Goal: Book appointment/travel/reservation

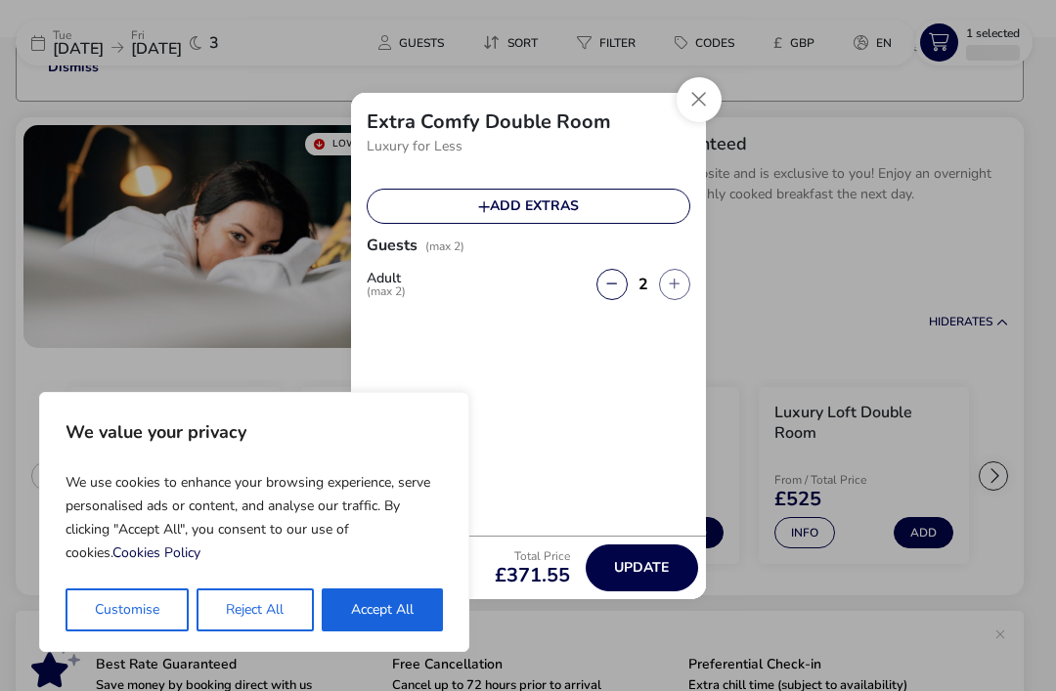
scroll to position [176, 0]
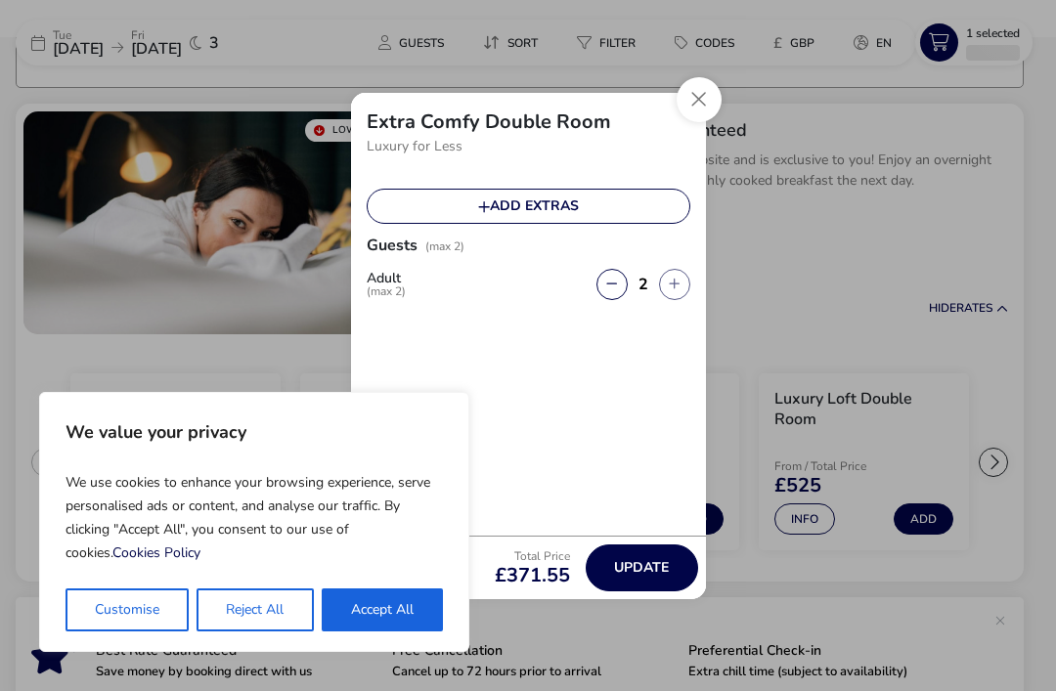
click at [242, 603] on button "Reject All" at bounding box center [254, 609] width 116 height 43
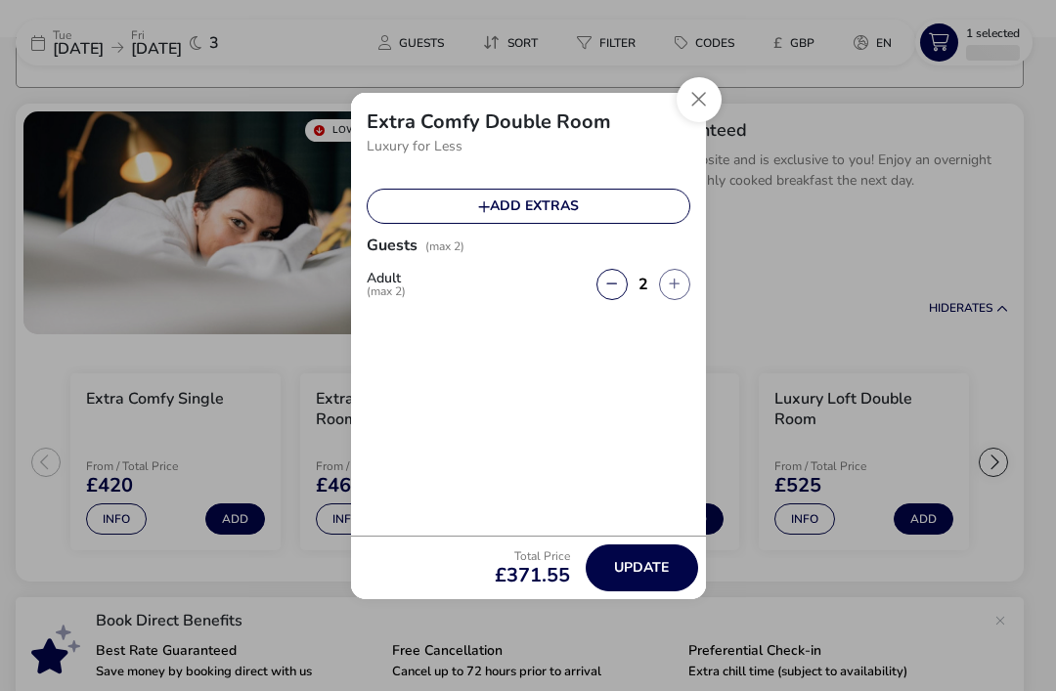
click at [700, 101] on button "Close" at bounding box center [698, 99] width 45 height 45
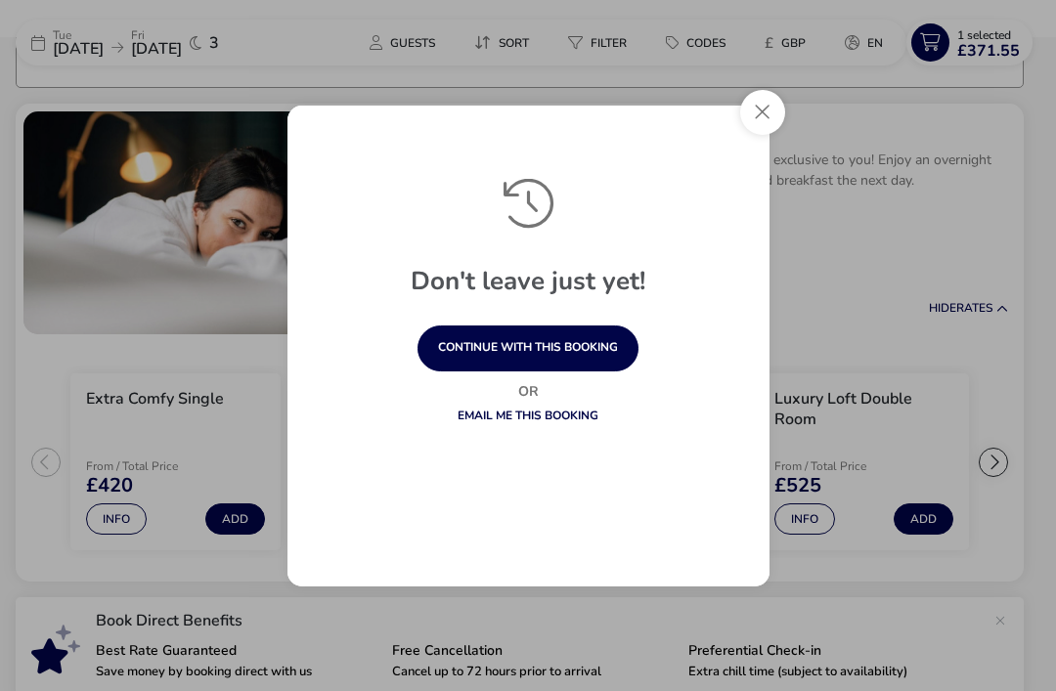
click at [761, 114] on button "Close" at bounding box center [762, 112] width 45 height 45
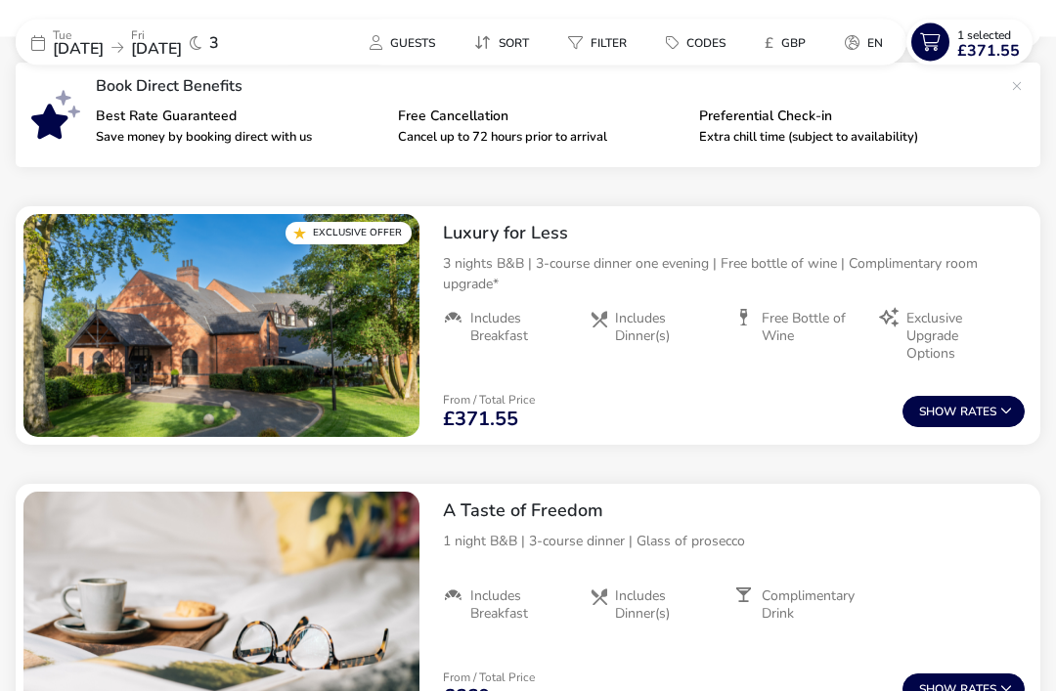
scroll to position [711, 0]
click at [230, 309] on img "1 / 1" at bounding box center [221, 325] width 396 height 223
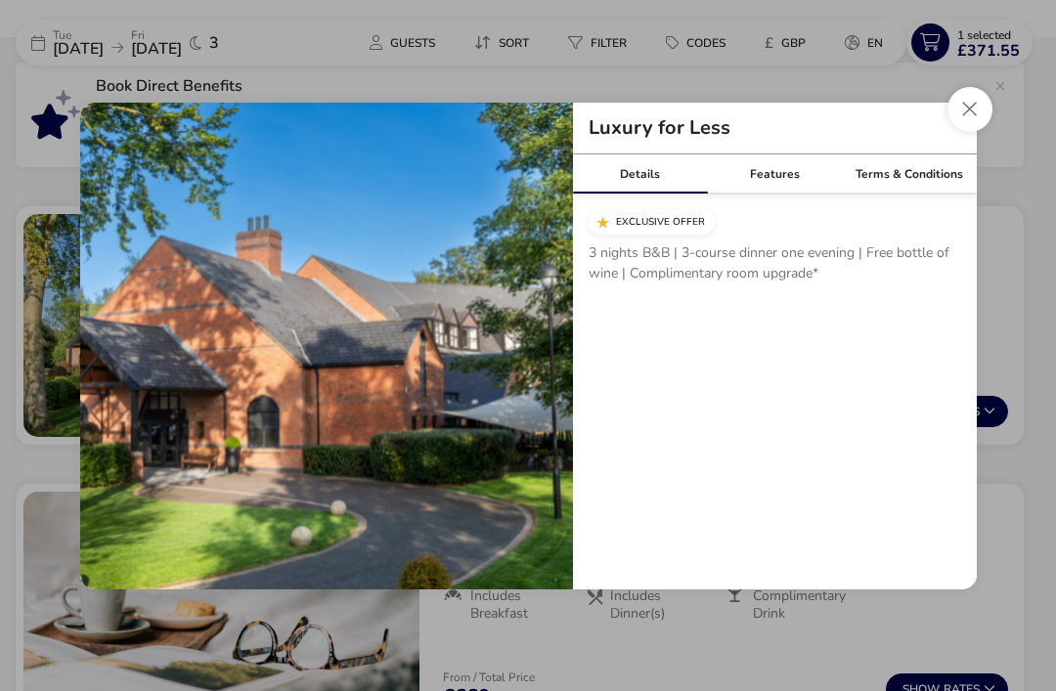
click at [963, 132] on button "Close modal" at bounding box center [969, 109] width 45 height 45
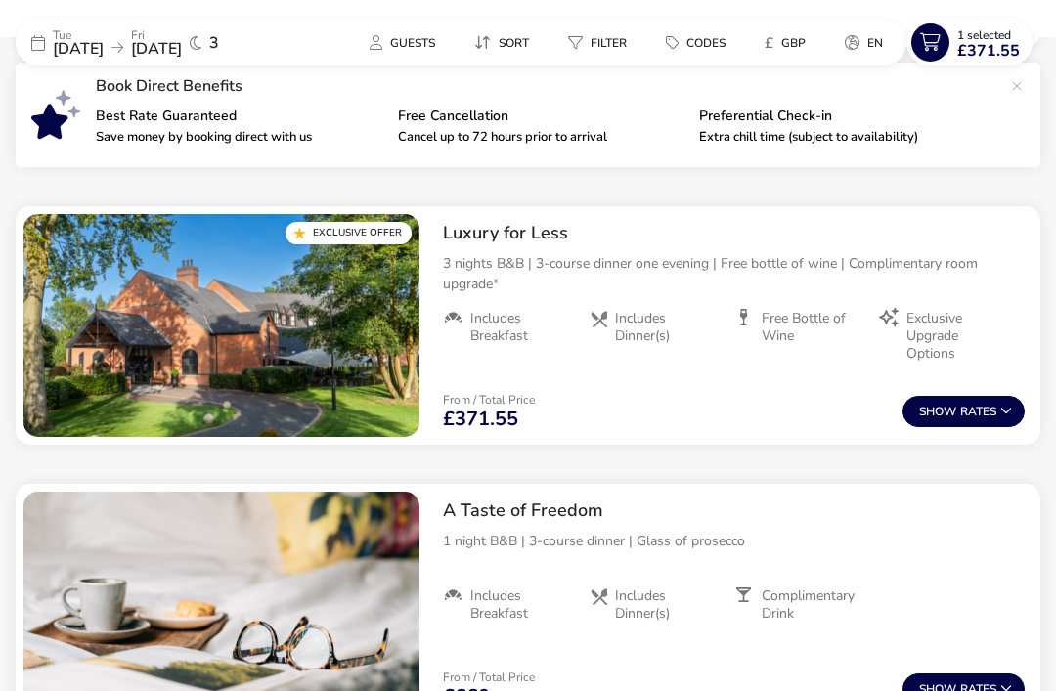
click at [1001, 405] on icon at bounding box center [1006, 411] width 12 height 12
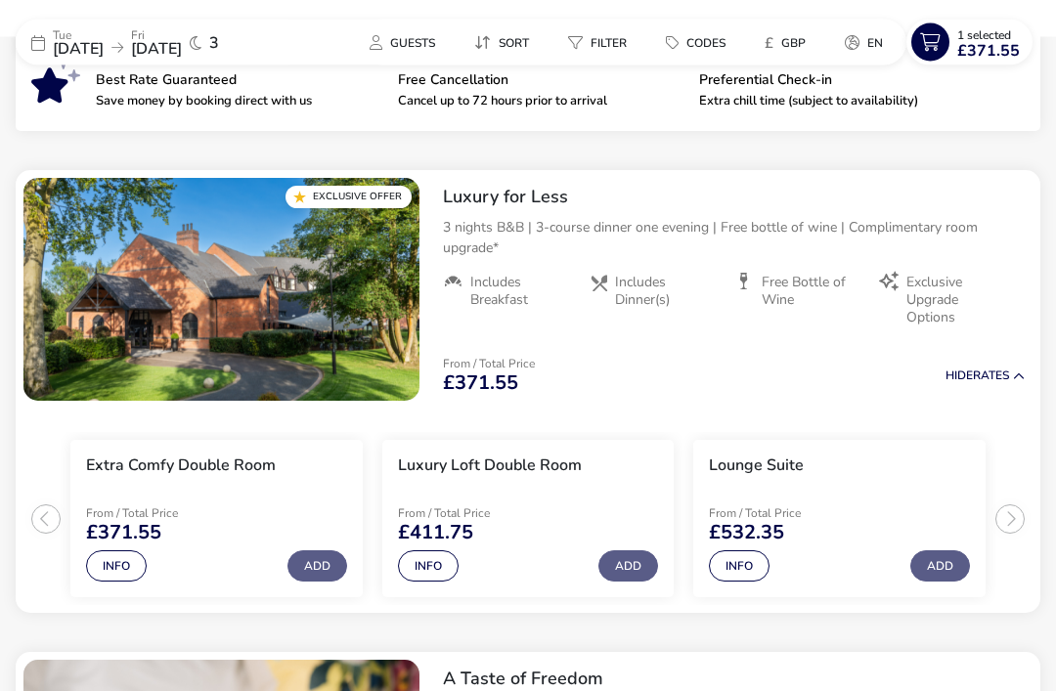
scroll to position [767, 0]
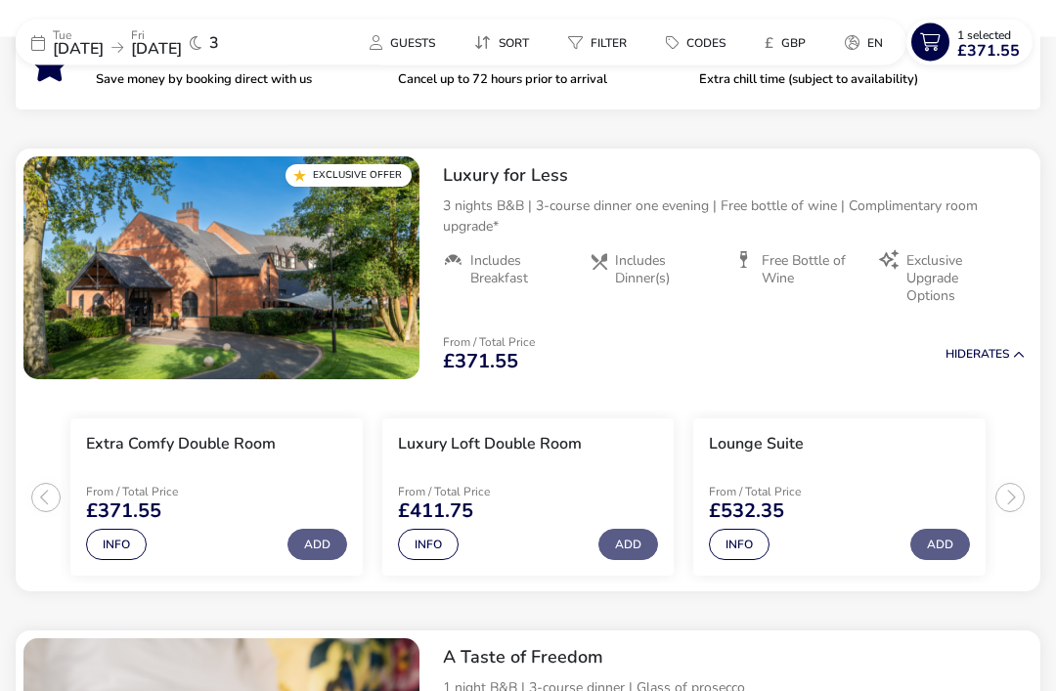
click at [110, 540] on button "Info" at bounding box center [116, 545] width 61 height 31
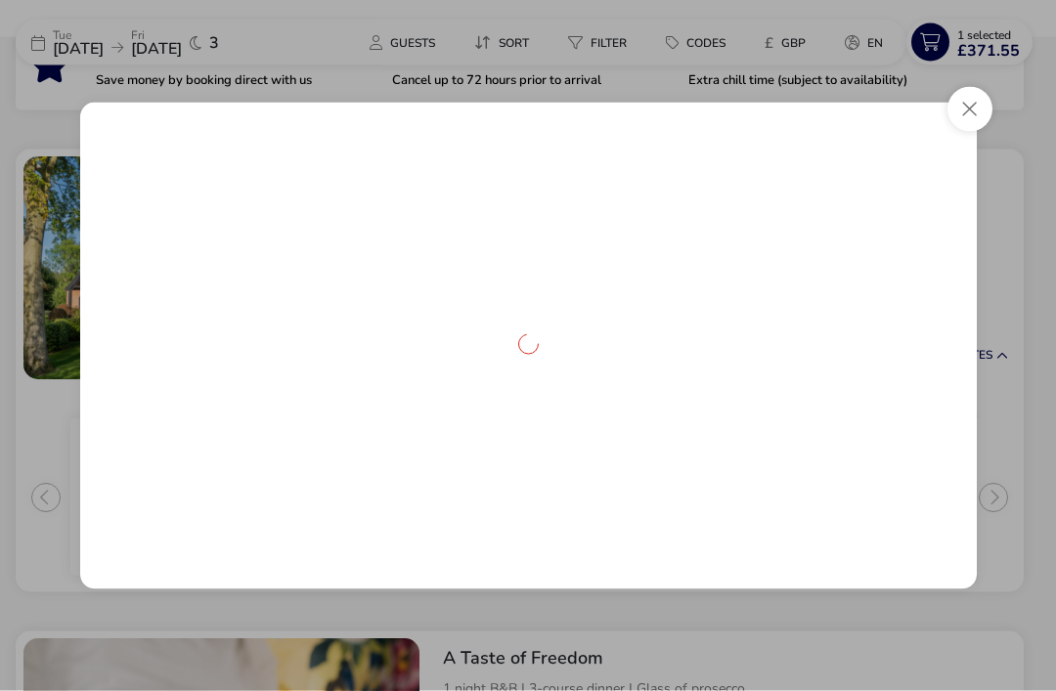
scroll to position [768, 0]
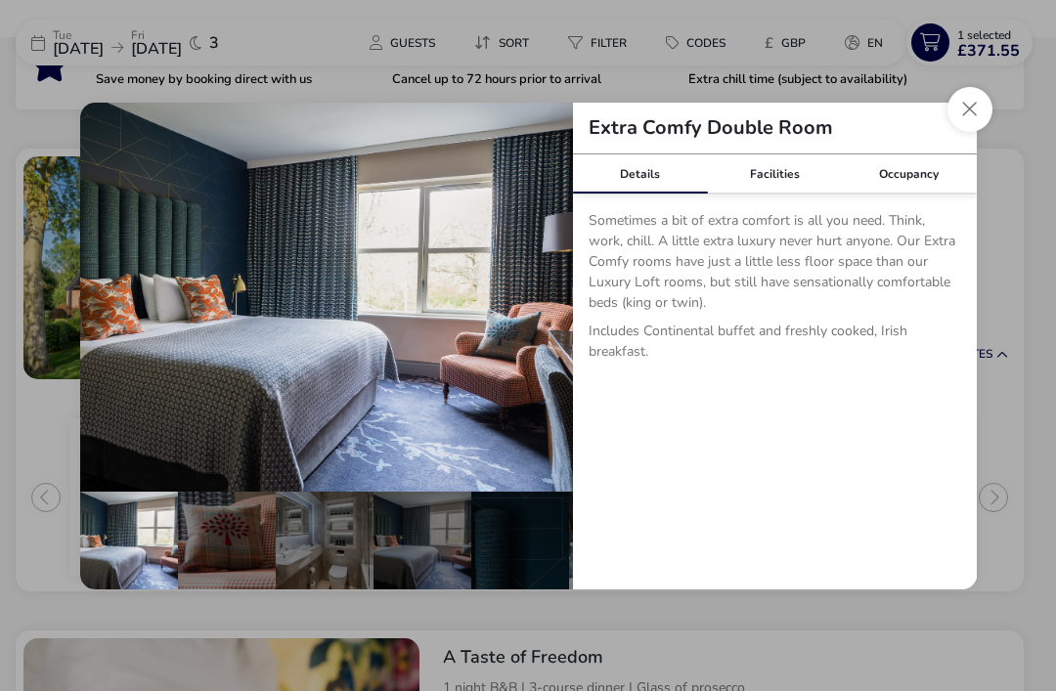
click at [770, 194] on div "Facilities" at bounding box center [774, 173] width 135 height 39
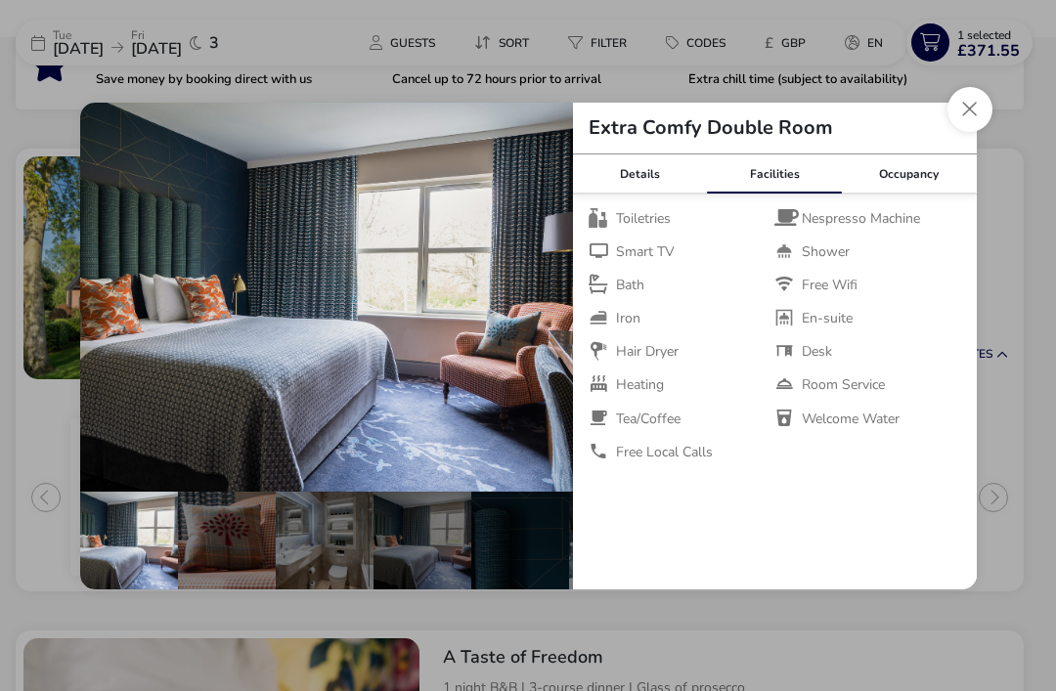
click at [908, 194] on div "Occupancy" at bounding box center [909, 173] width 135 height 39
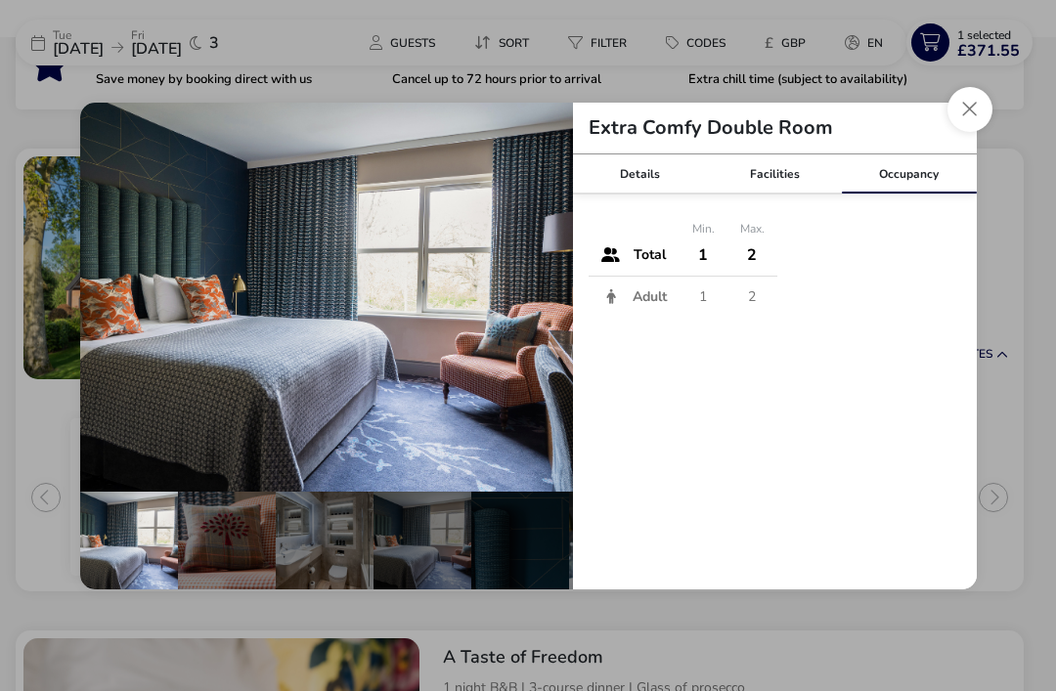
click at [751, 318] on td "2" at bounding box center [752, 297] width 50 height 42
click at [758, 277] on td "2" at bounding box center [752, 256] width 50 height 42
click at [960, 132] on button "Close dialog" at bounding box center [969, 109] width 45 height 45
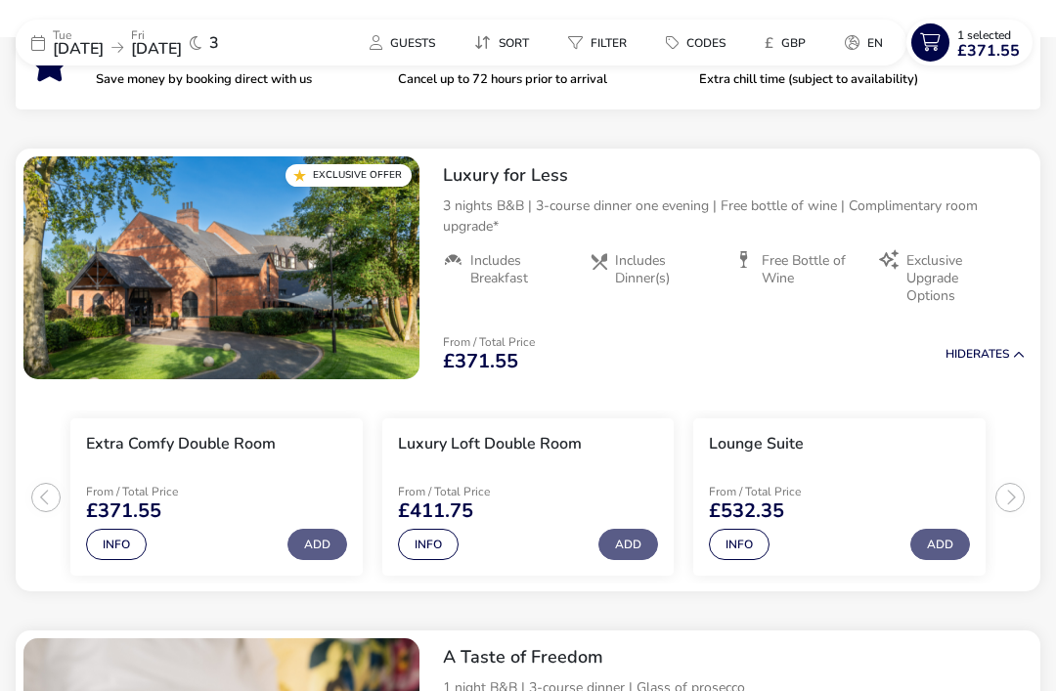
click at [1017, 348] on button "Hide Rates" at bounding box center [984, 354] width 79 height 13
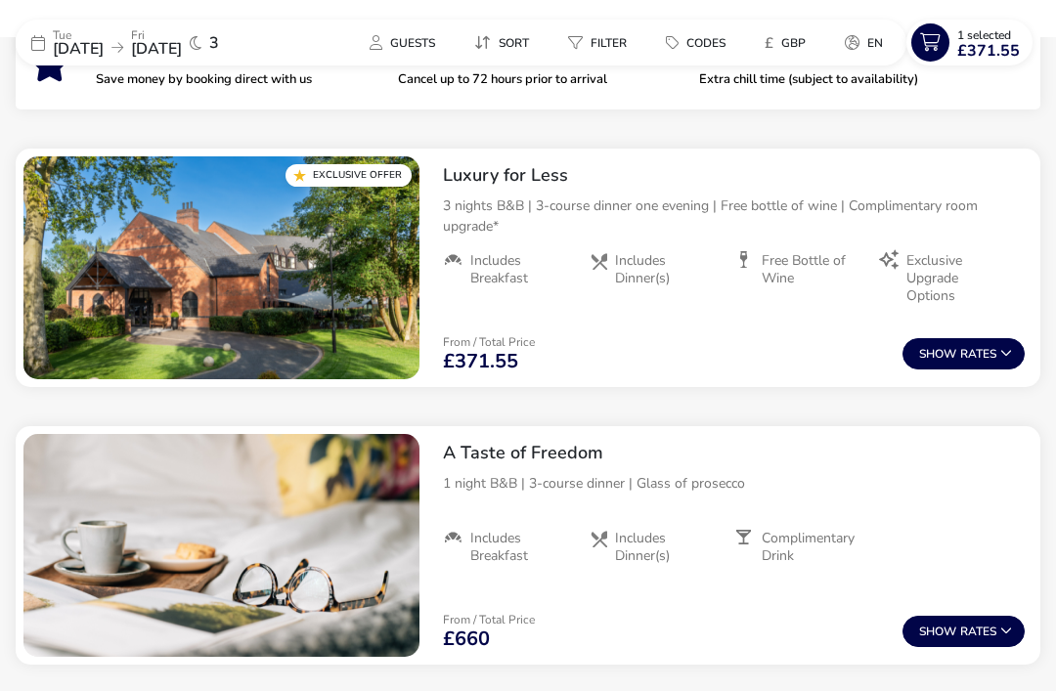
click at [296, 260] on img "1 / 1" at bounding box center [221, 267] width 396 height 223
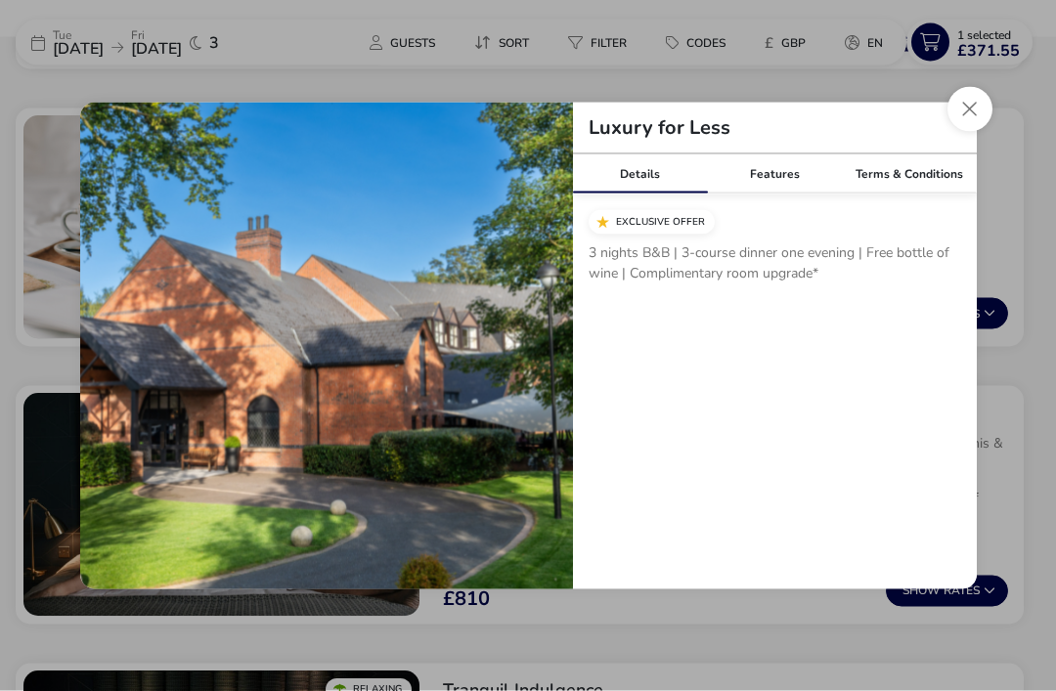
scroll to position [1087, 0]
click at [960, 132] on button "Close modal" at bounding box center [969, 109] width 45 height 45
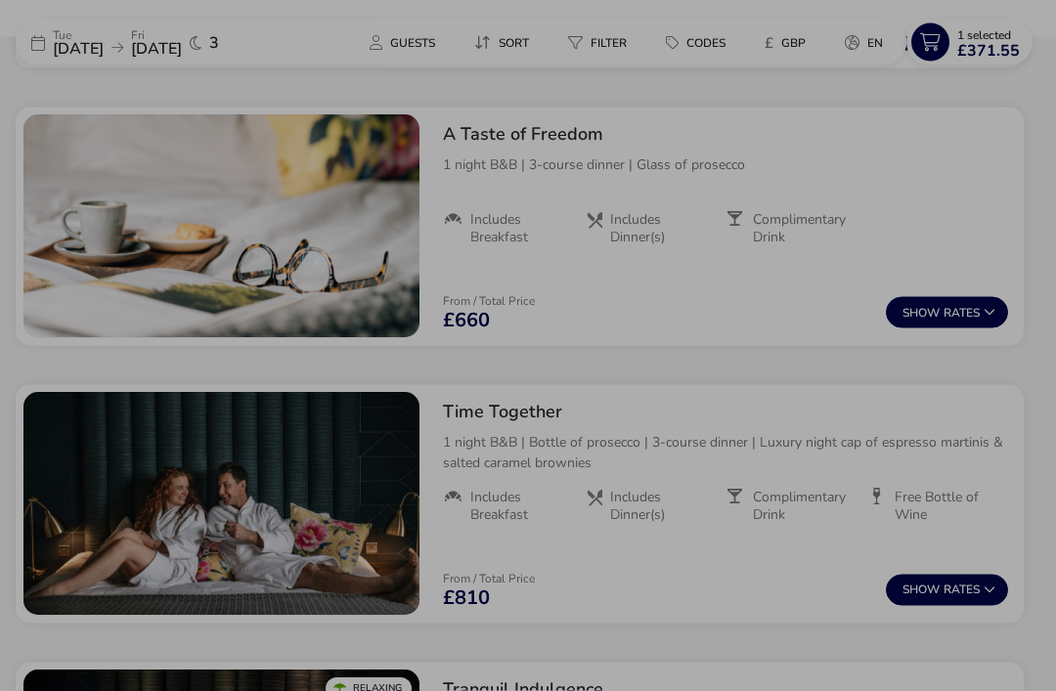
scroll to position [924, 0]
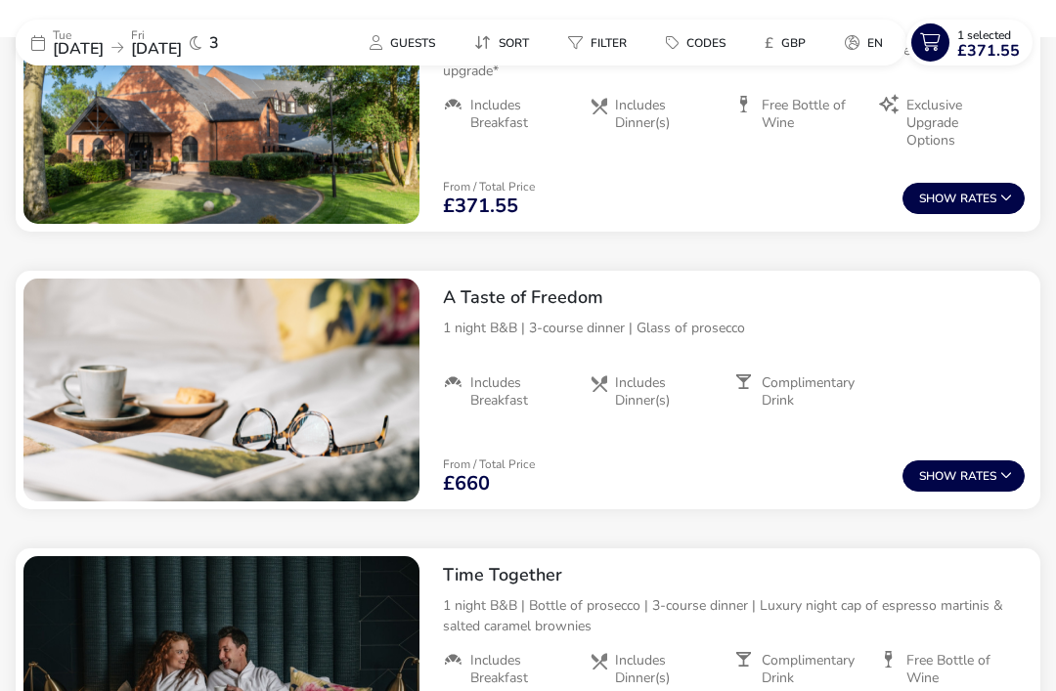
click at [975, 43] on span "£371.55" at bounding box center [988, 51] width 63 height 16
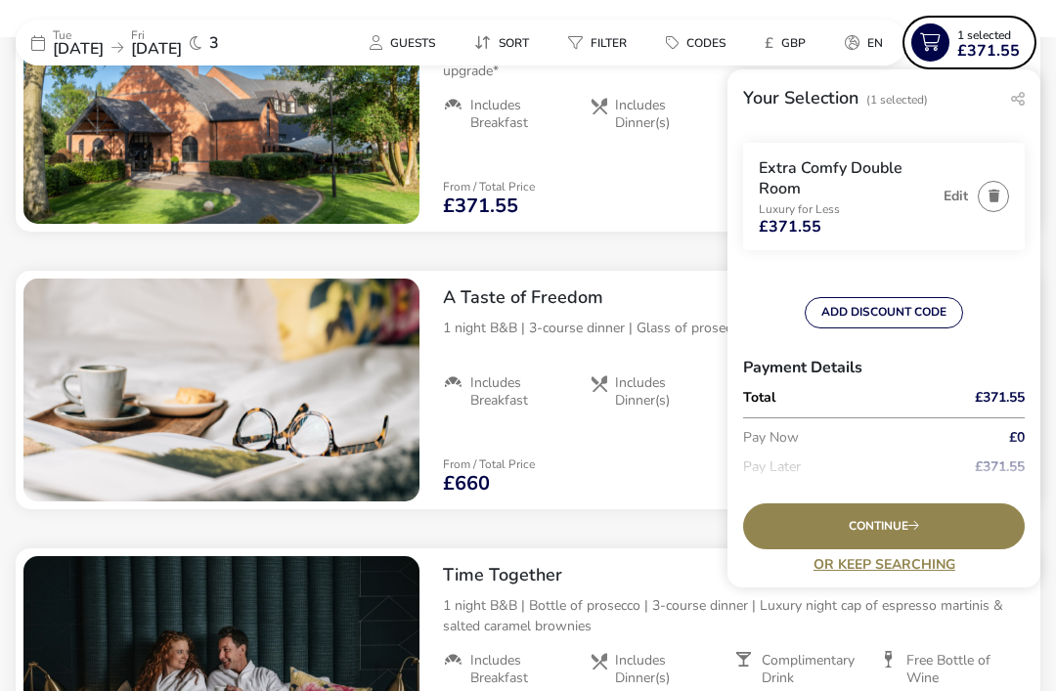
scroll to position [45, 0]
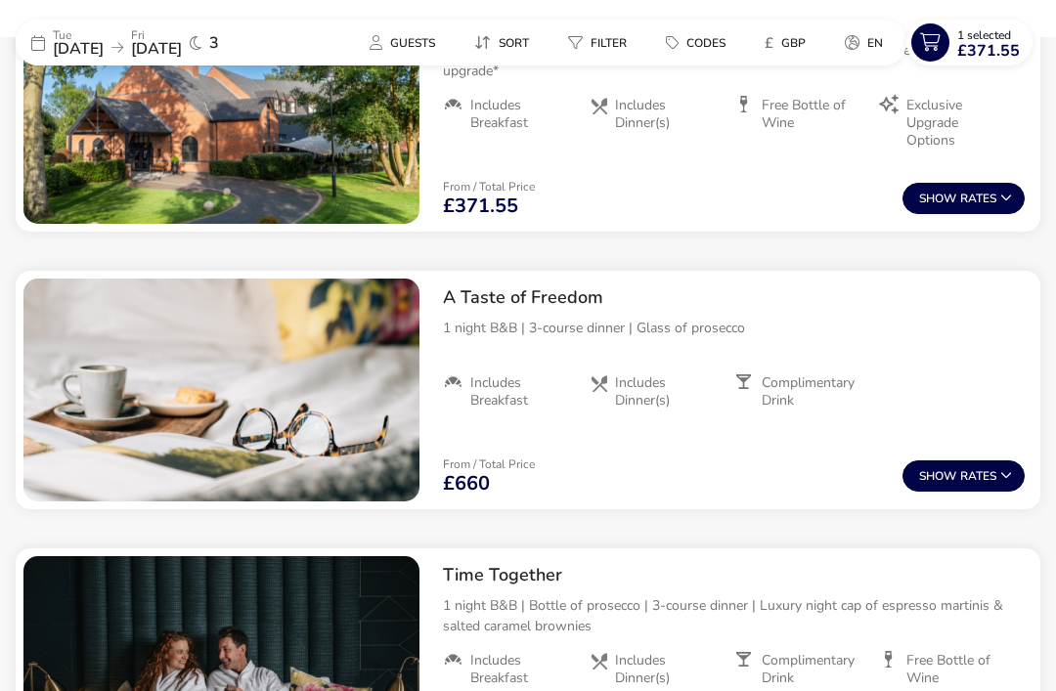
click at [235, 147] on img "1 / 1" at bounding box center [221, 112] width 396 height 223
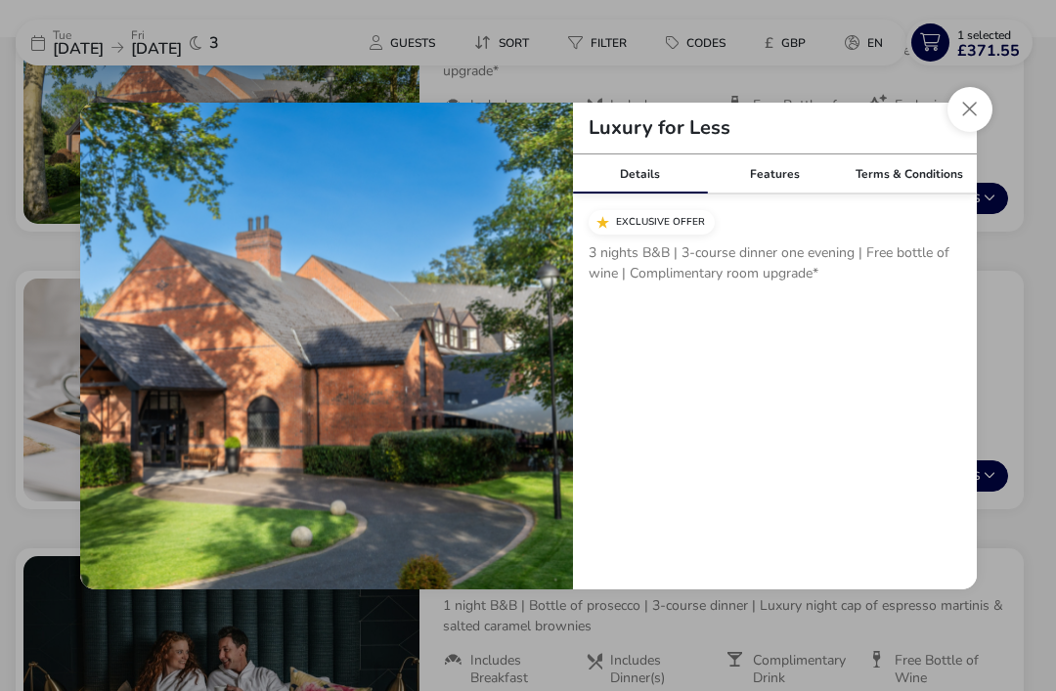
click at [966, 132] on button "Close modal" at bounding box center [969, 109] width 45 height 45
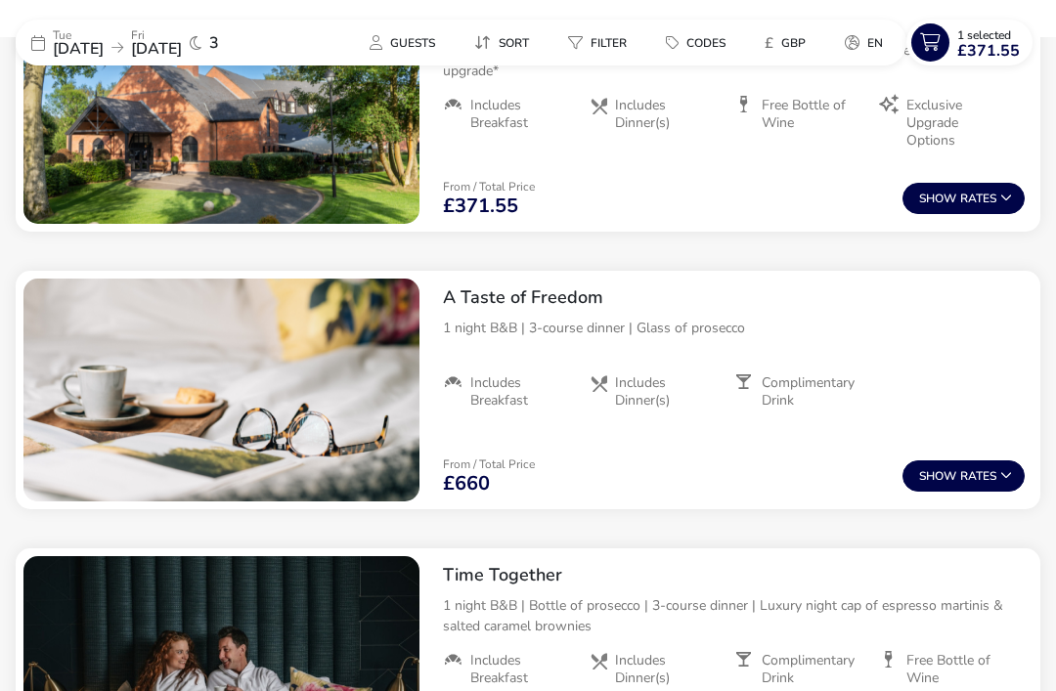
click at [405, 42] on span "Guests" at bounding box center [412, 43] width 45 height 16
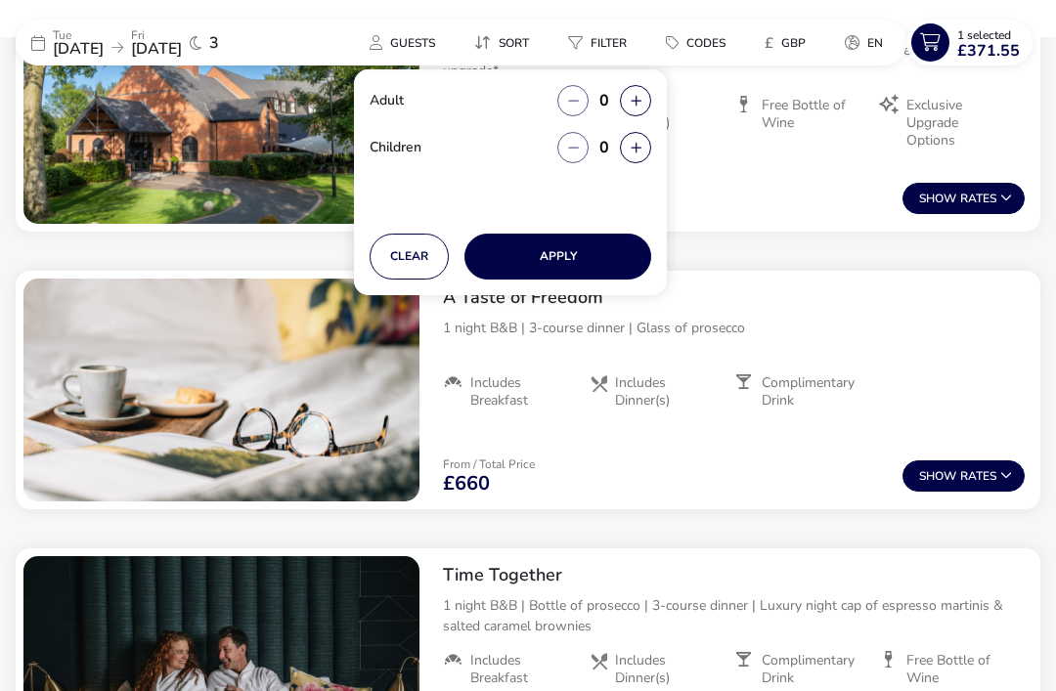
click at [634, 99] on icon "button" at bounding box center [635, 101] width 11 height 13
click at [635, 99] on icon "button" at bounding box center [635, 101] width 11 height 13
type input "2"
click at [542, 259] on button "Apply" at bounding box center [557, 257] width 187 height 46
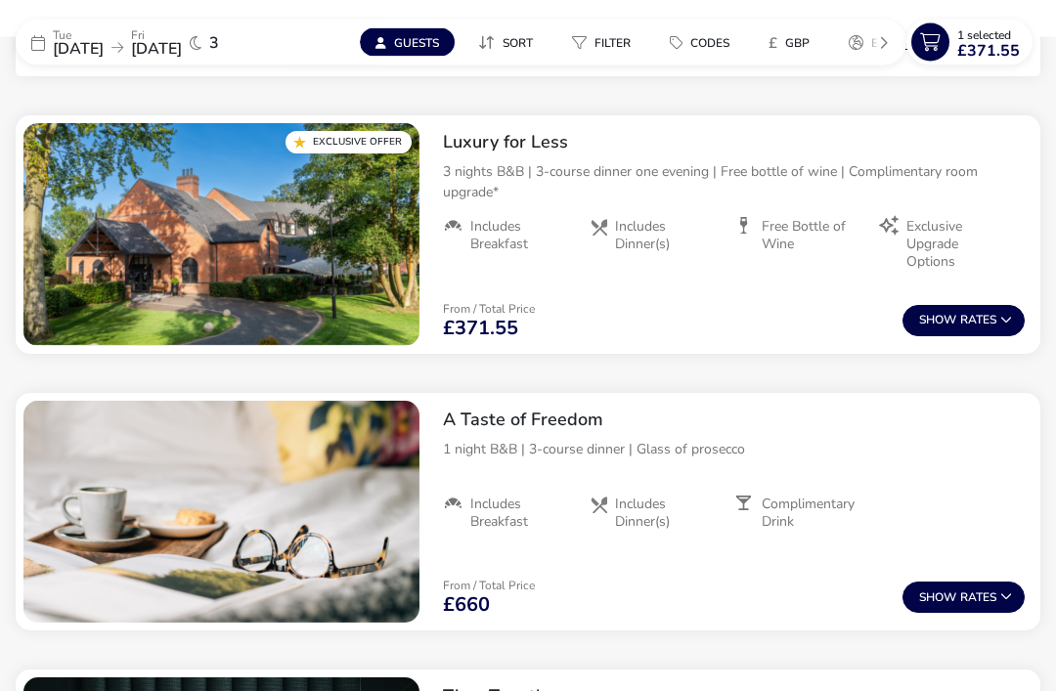
scroll to position [741, 0]
